Goal: Task Accomplishment & Management: Use online tool/utility

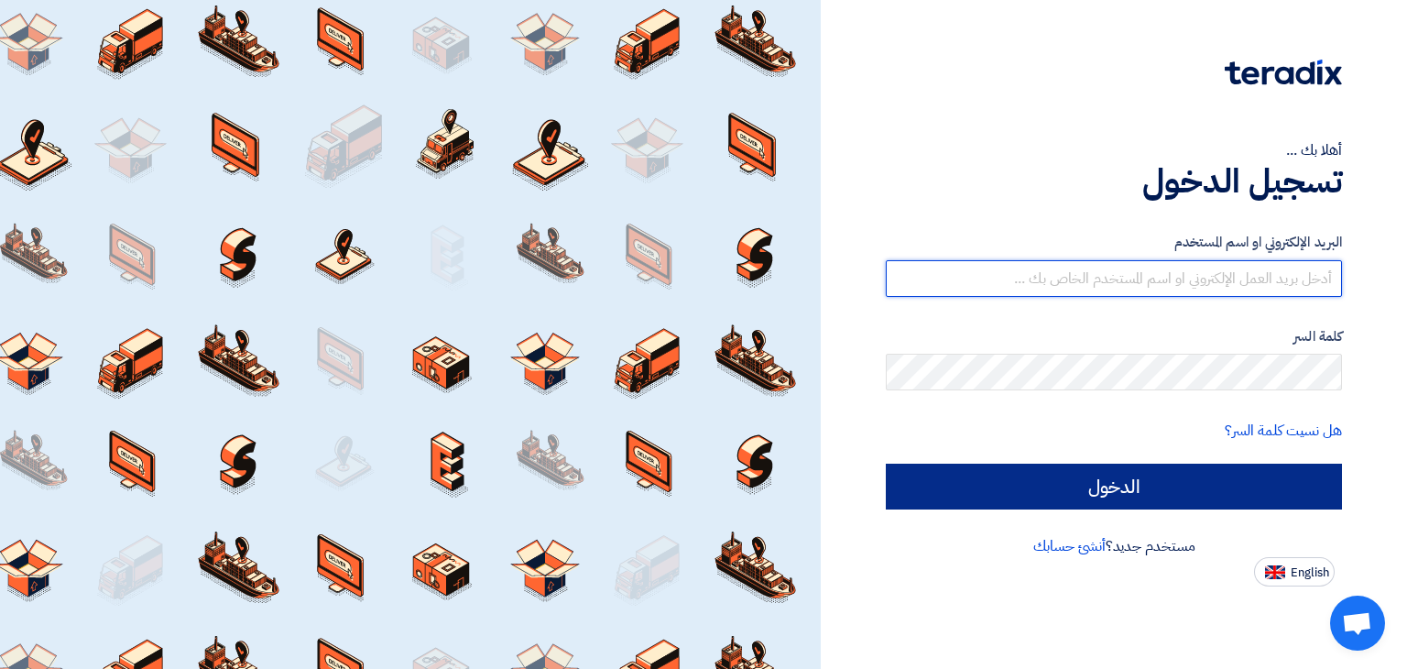
type input "marketing@futuresystems-sa.com"
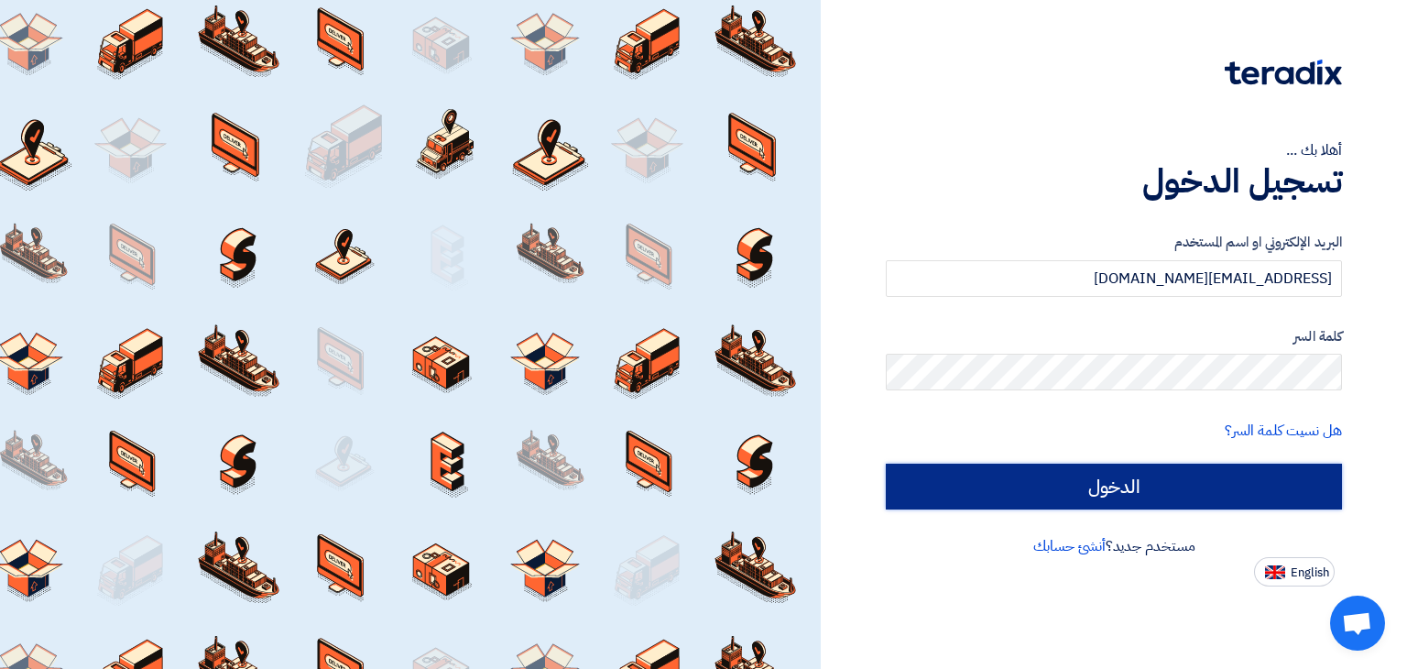
click at [1114, 481] on input "الدخول" at bounding box center [1114, 487] width 456 height 46
type input "Sign in"
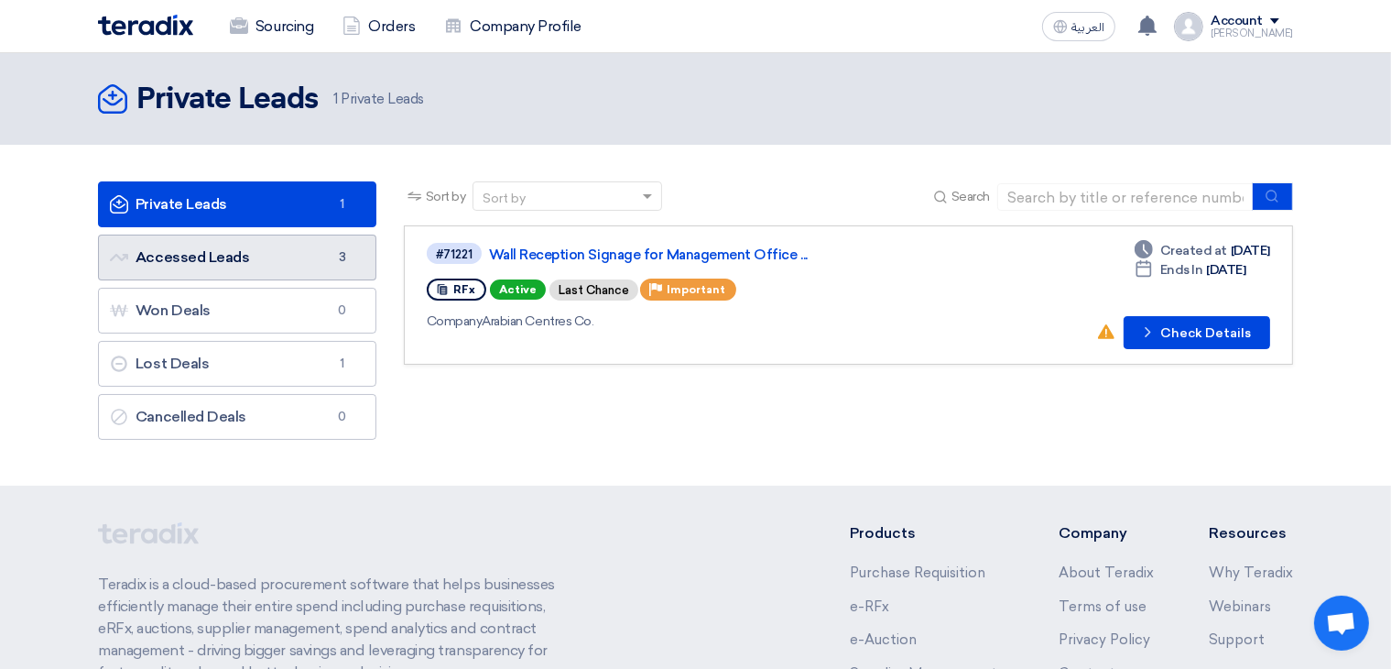
click at [286, 243] on link "Accessed Leads Accessed Leads 3" at bounding box center [237, 258] width 278 height 46
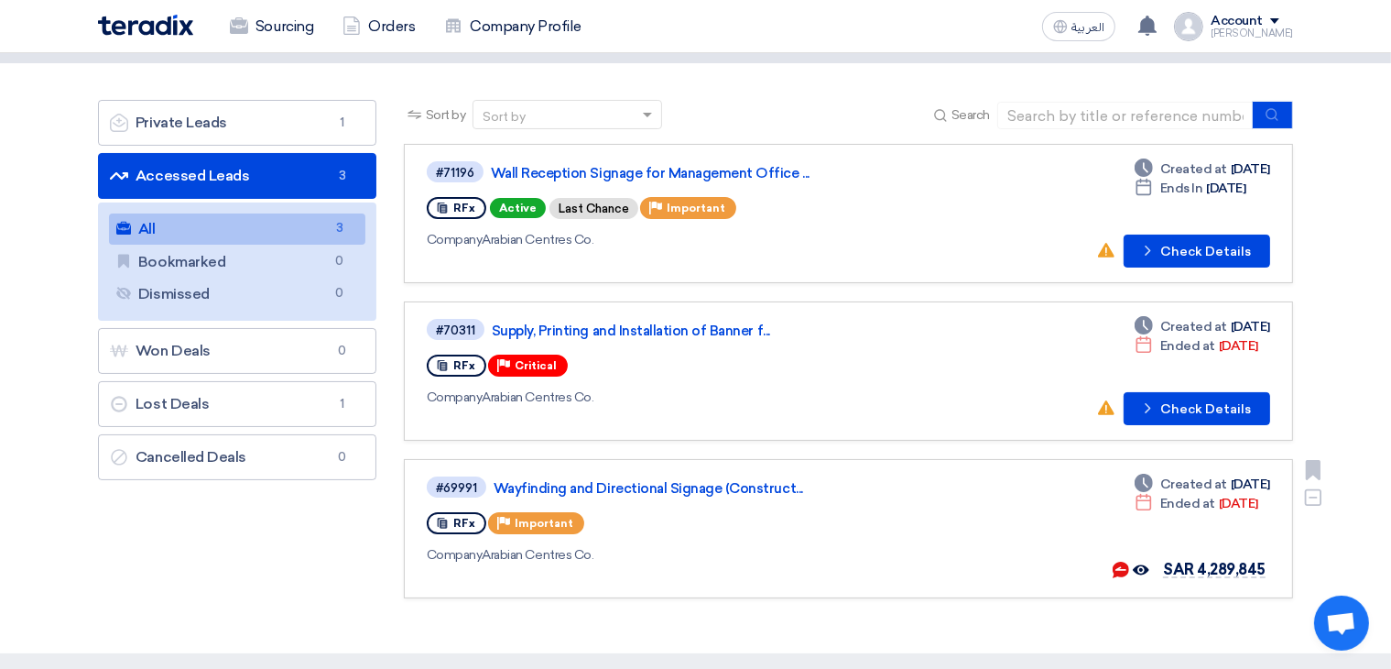
scroll to position [275, 0]
